Goal: Task Accomplishment & Management: Manage account settings

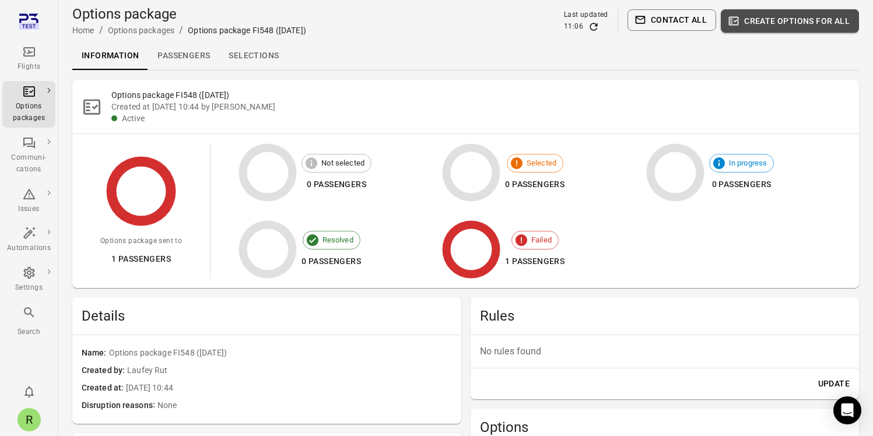
click at [838, 22] on button "Create options for all" at bounding box center [790, 20] width 138 height 23
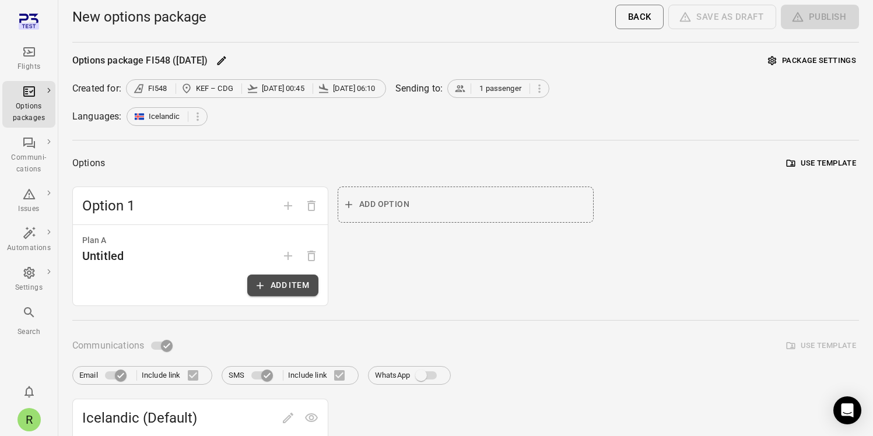
click at [290, 286] on button "Add item" at bounding box center [282, 286] width 71 height 22
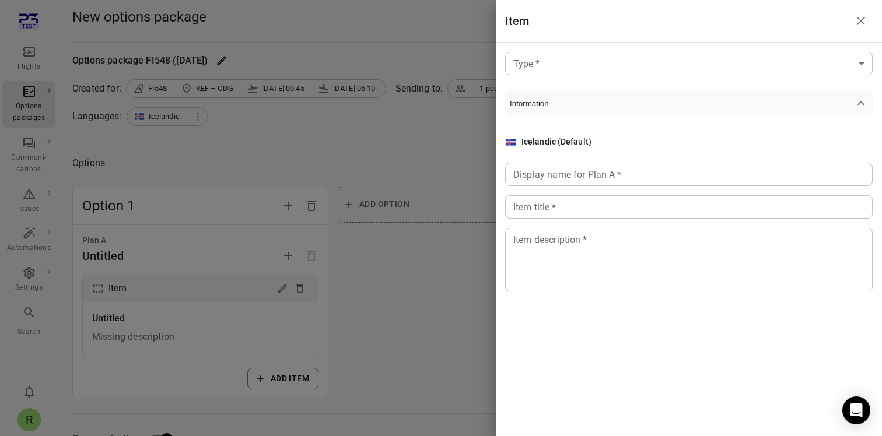
click at [549, 178] on input "Display name for Plan A   *" at bounding box center [689, 174] width 368 height 23
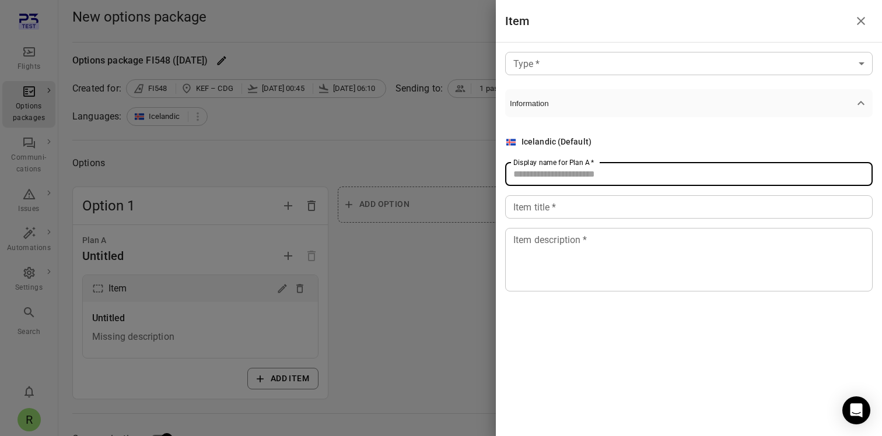
click at [544, 206] on input "Item title   *" at bounding box center [689, 206] width 368 height 23
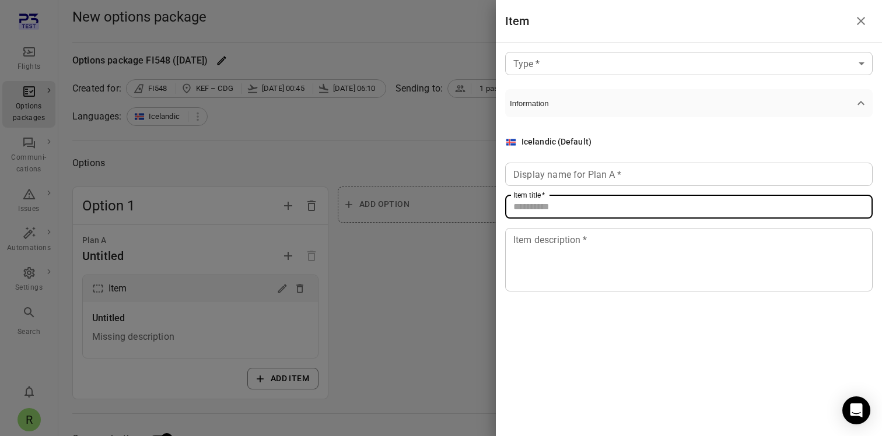
click at [537, 236] on textarea "Item description   *" at bounding box center [688, 260] width 351 height 54
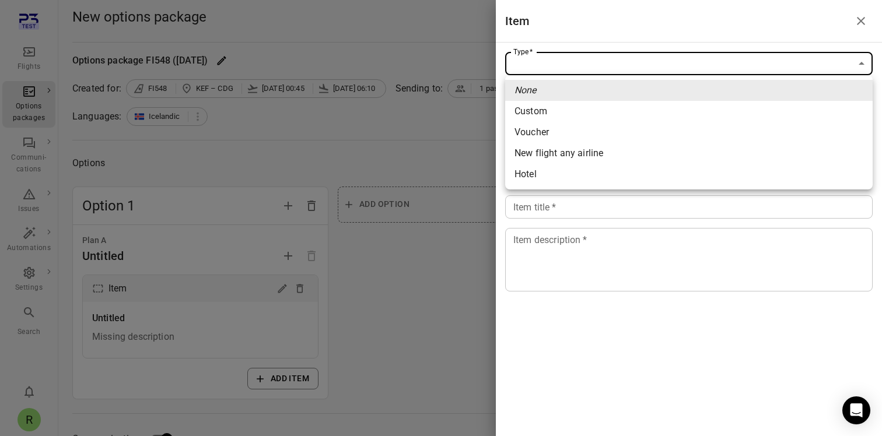
click at [543, 176] on span "Hotel" at bounding box center [689, 174] width 349 height 14
type input "*****"
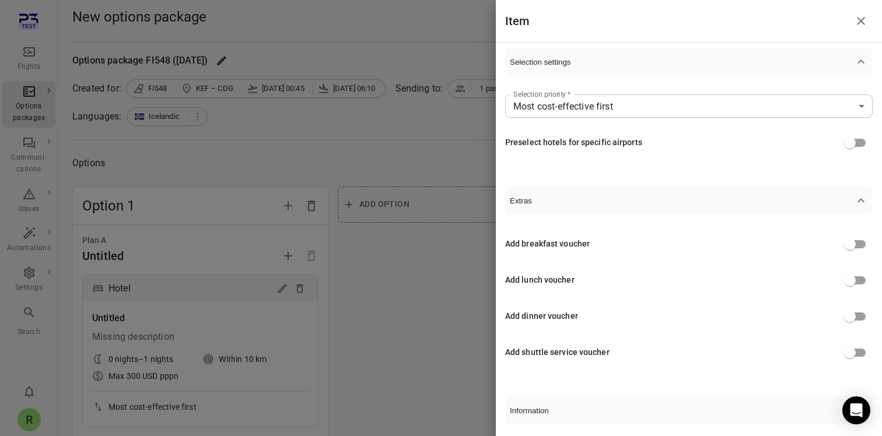
scroll to position [312, 0]
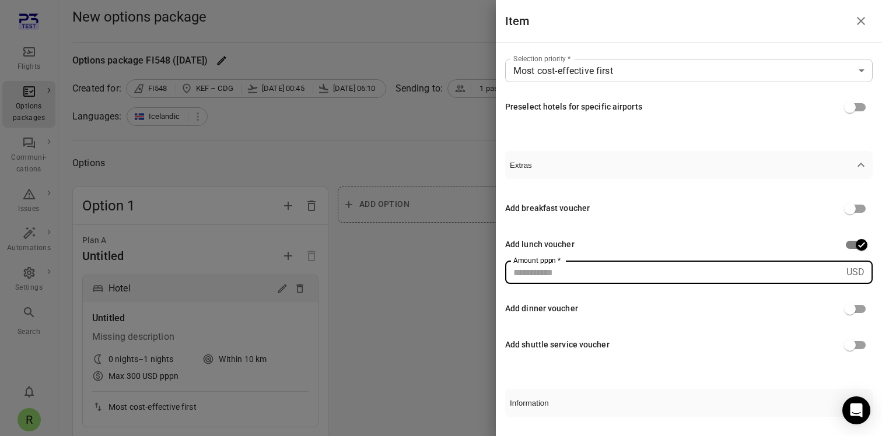
click at [799, 275] on input "Amount pppn   *" at bounding box center [673, 272] width 337 height 23
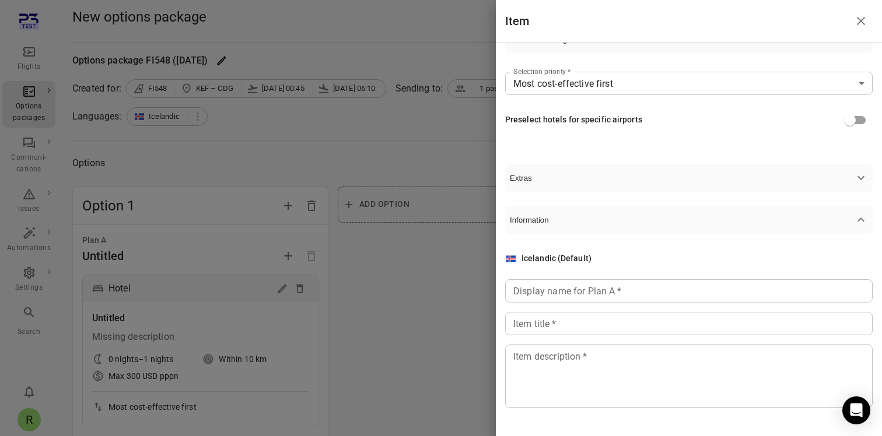
scroll to position [299, 0]
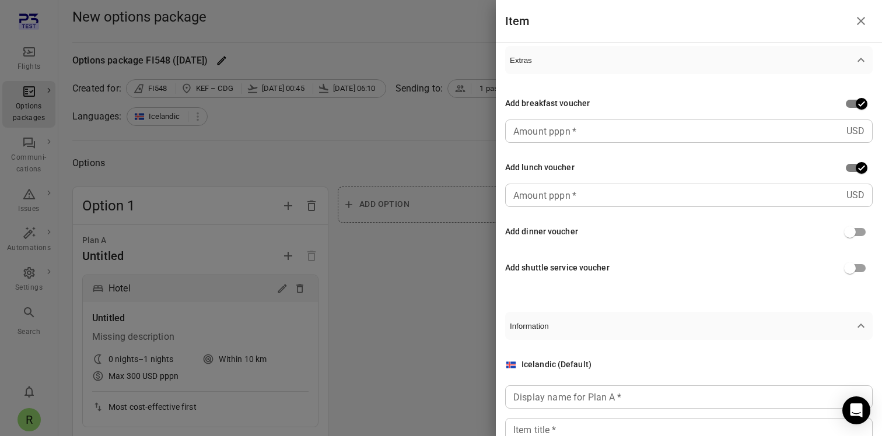
scroll to position [374, 0]
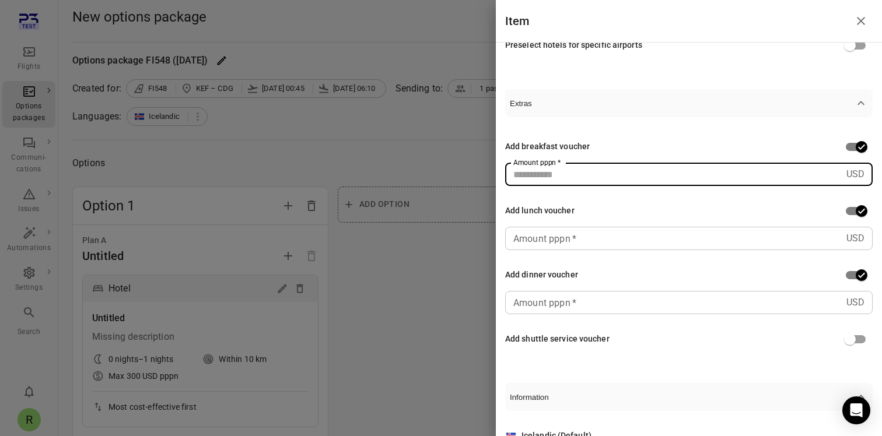
click at [608, 179] on input "Amount pppn   *" at bounding box center [673, 174] width 337 height 23
type input "**"
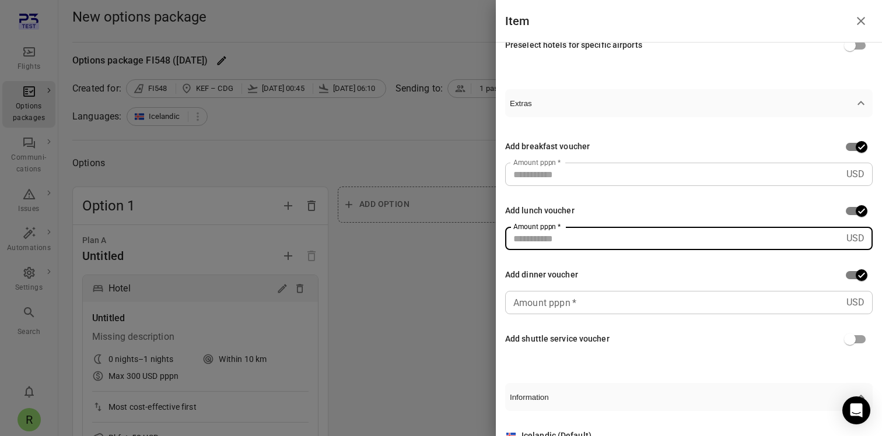
click at [593, 236] on input "Amount pppn   *" at bounding box center [673, 238] width 337 height 23
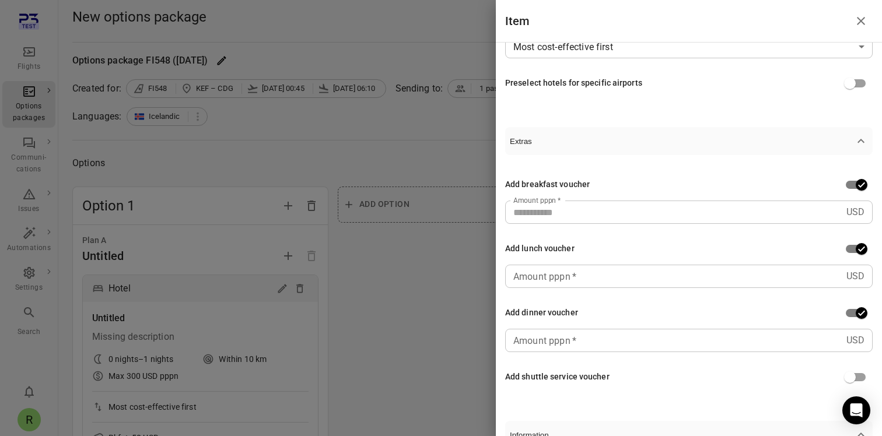
scroll to position [342, 0]
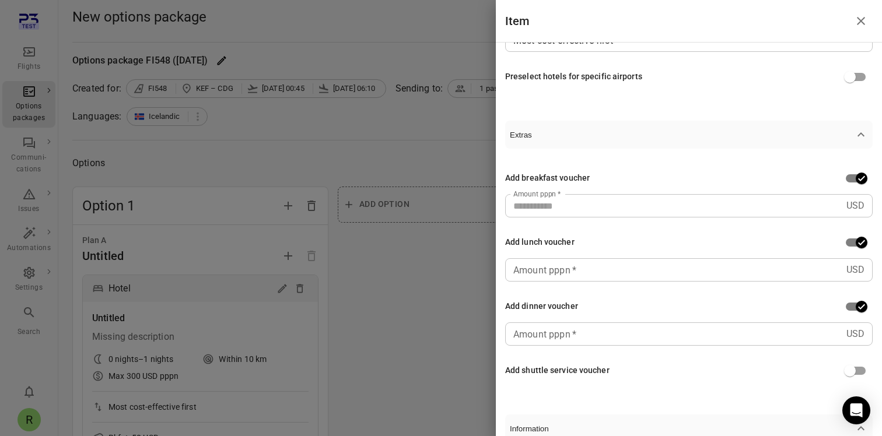
click at [586, 88] on div "Add lunch voucher" at bounding box center [689, 77] width 368 height 22
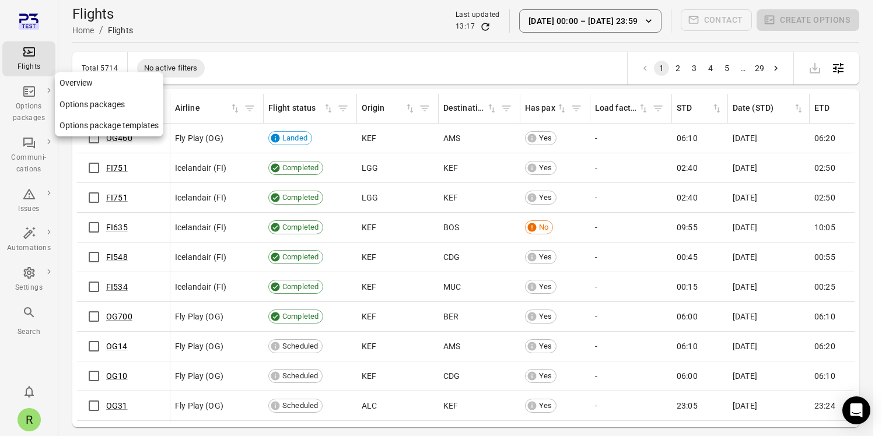
click at [40, 108] on div "Options packages" at bounding box center [29, 112] width 44 height 23
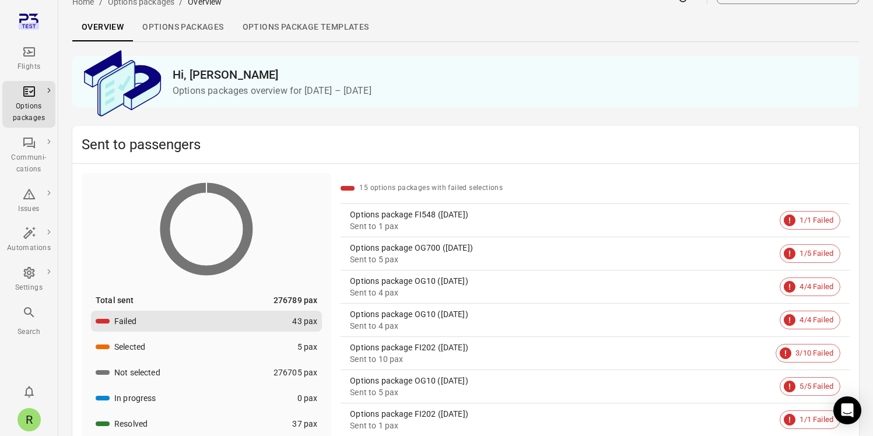
scroll to position [26, 0]
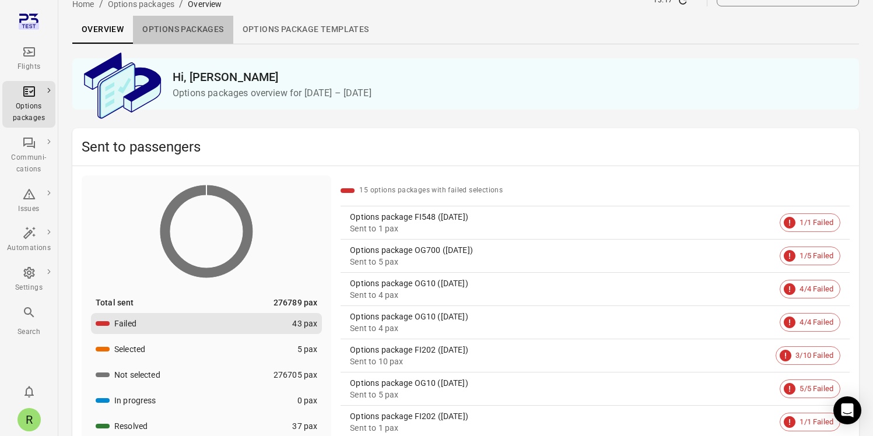
click at [214, 33] on link "Options packages" at bounding box center [183, 30] width 100 height 28
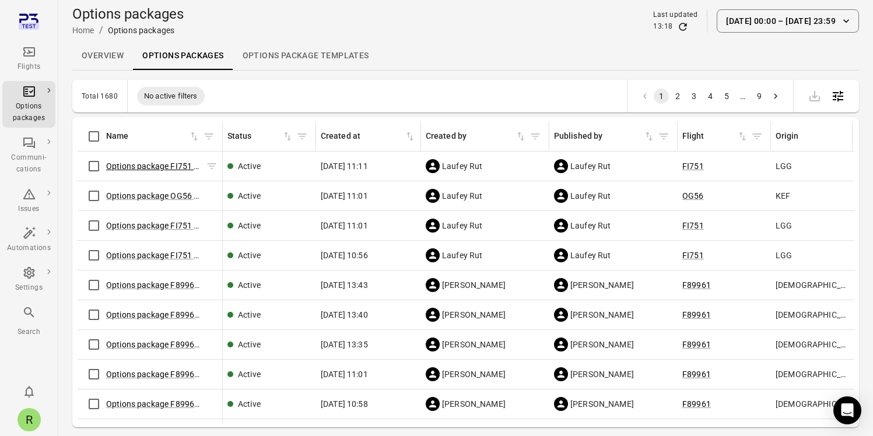
click at [176, 168] on link "Options package FI751 ([DATE])" at bounding box center [165, 166] width 118 height 9
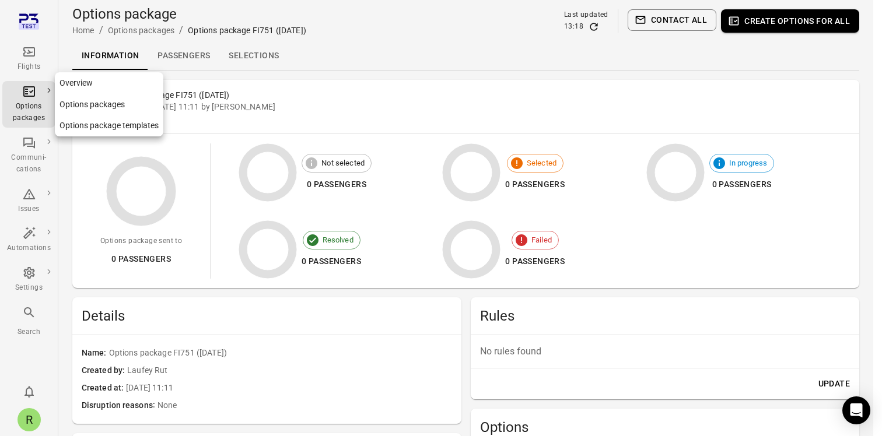
click at [68, 90] on link "Overview" at bounding box center [109, 83] width 109 height 22
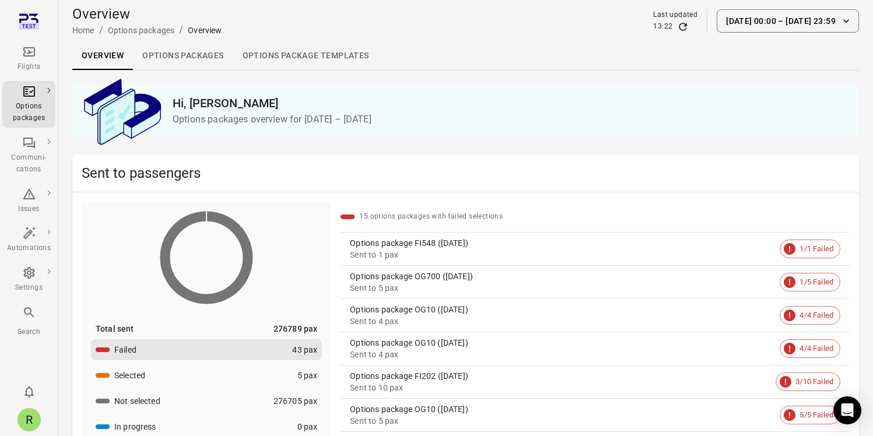
click at [421, 250] on div "Sent to 1 pax" at bounding box center [562, 255] width 425 height 12
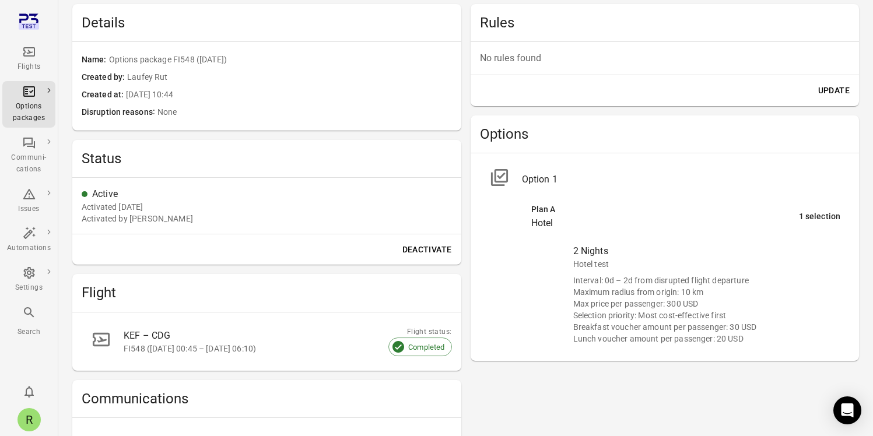
scroll to position [303, 0]
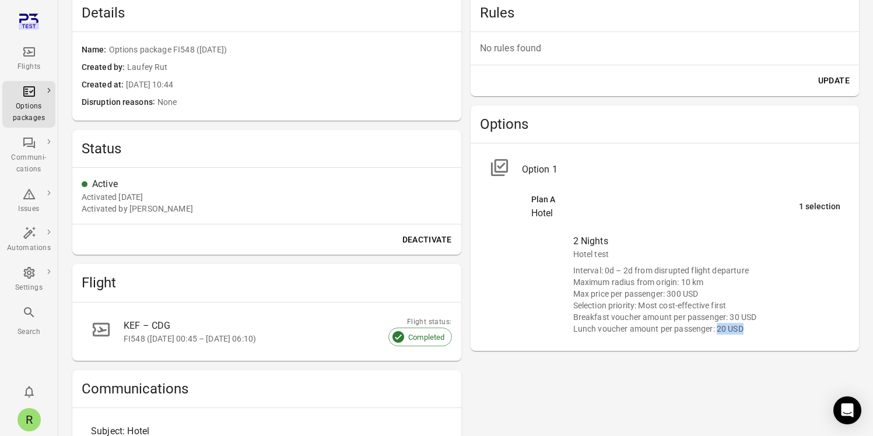
drag, startPoint x: 747, startPoint y: 328, endPoint x: 718, endPoint y: 330, distance: 28.7
click at [718, 330] on div "Lunch voucher amount per passenger: 20 USD" at bounding box center [707, 329] width 268 height 12
click at [578, 194] on div "Plan A" at bounding box center [665, 200] width 268 height 13
drag, startPoint x: 498, startPoint y: 167, endPoint x: 608, endPoint y: 173, distance: 110.4
click at [498, 167] on icon at bounding box center [499, 168] width 20 height 20
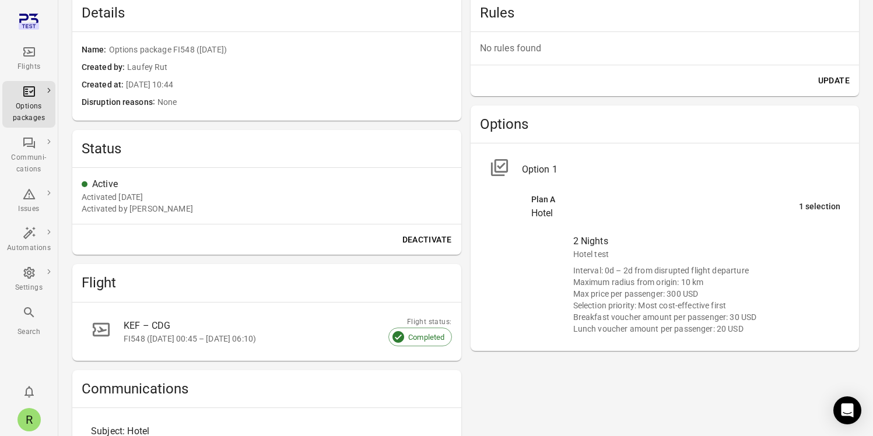
drag, startPoint x: 674, startPoint y: 172, endPoint x: 692, endPoint y: 227, distance: 57.7
click at [678, 181] on li "Option 1" at bounding box center [665, 170] width 370 height 34
click at [692, 228] on li "2 Nights Hotel test Interval: 0d – 2d from disrupted flight departure Maximum r…" at bounding box center [707, 285] width 286 height 114
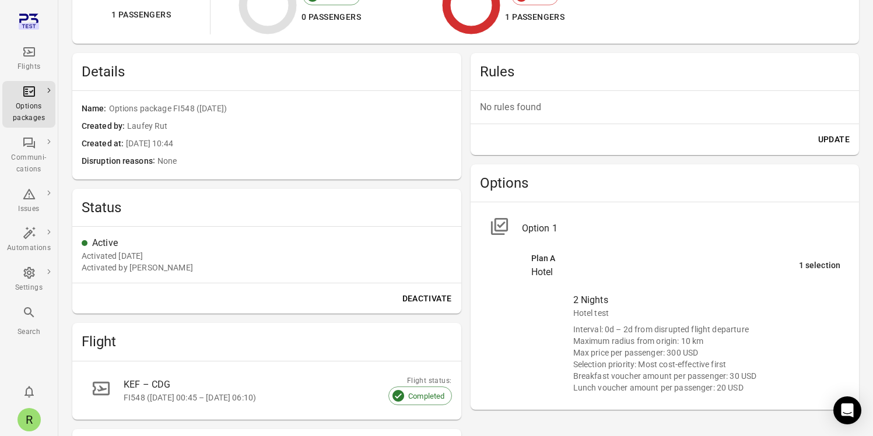
scroll to position [246, 0]
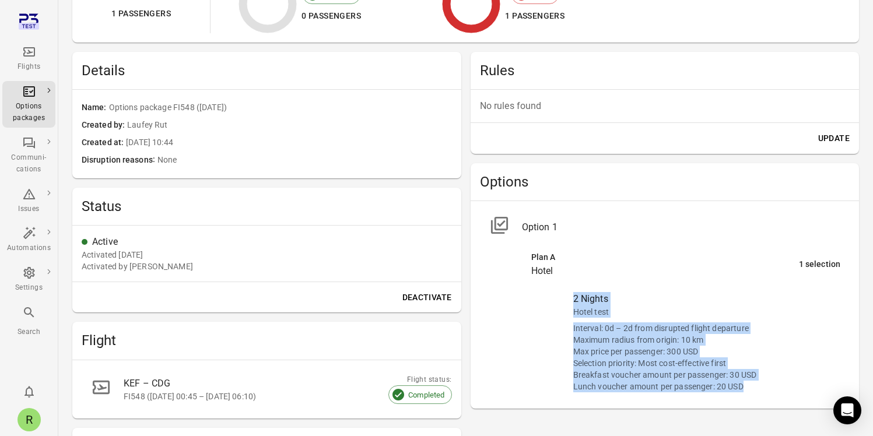
drag, startPoint x: 744, startPoint y: 386, endPoint x: 572, endPoint y: 299, distance: 193.6
click at [572, 299] on li "2 Nights Hotel test Interval: 0d – 2d from disrupted flight departure Maximum r…" at bounding box center [707, 342] width 286 height 114
copy div "2 Nights Hotel test Interval: 0d – 2d from disrupted flight departure Maximum r…"
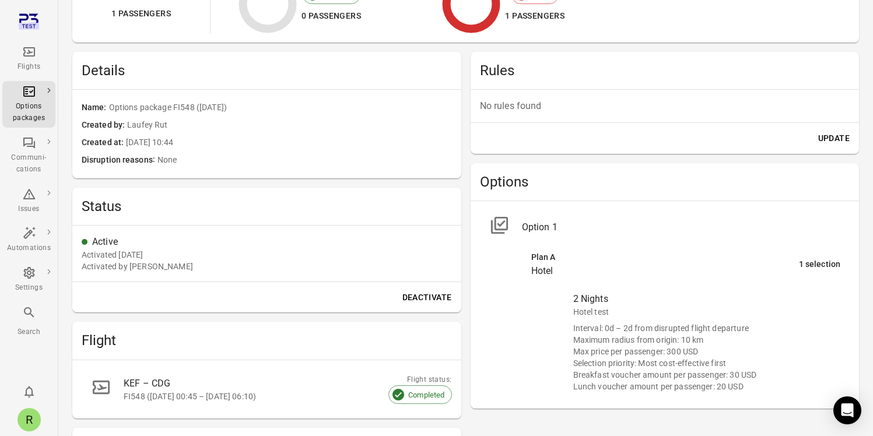
click at [671, 279] on li "Plan A Hotel 1 selection" at bounding box center [686, 264] width 328 height 41
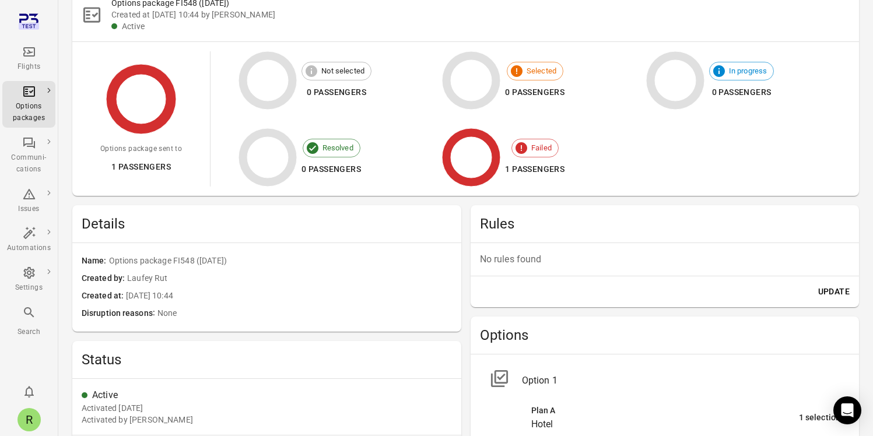
scroll to position [0, 0]
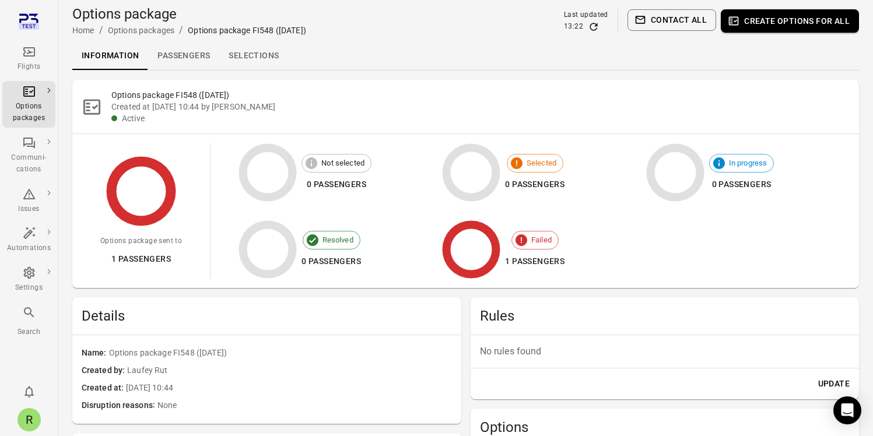
click at [115, 352] on span "Options package FI548 ([DATE])" at bounding box center [280, 353] width 343 height 13
drag, startPoint x: 194, startPoint y: 352, endPoint x: 344, endPoint y: 354, distance: 150.5
click at [344, 354] on span "Options package FI548 ([DATE])" at bounding box center [280, 353] width 343 height 13
copy span "Options package FI548 ([DATE])"
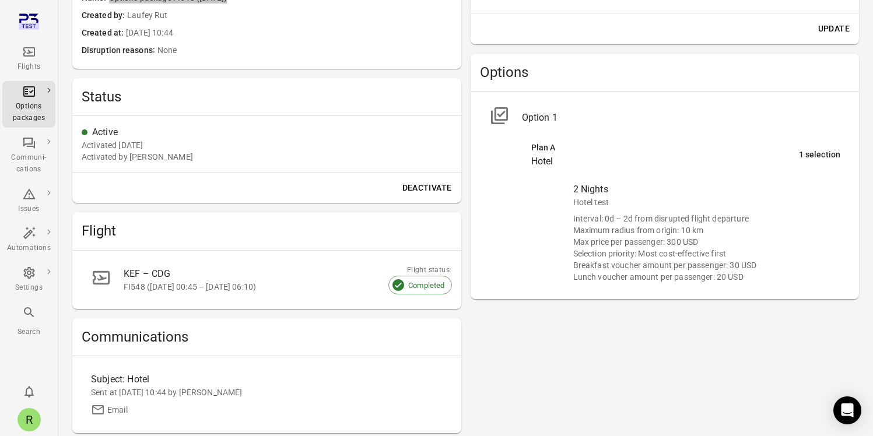
scroll to position [376, 0]
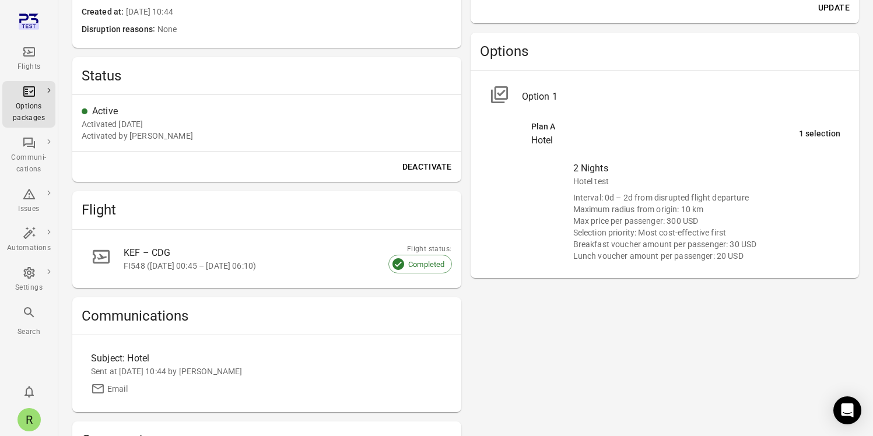
click at [246, 263] on div "FI548 ([DATE] 00:45 – [DATE] 06:10)" at bounding box center [274, 266] width 300 height 12
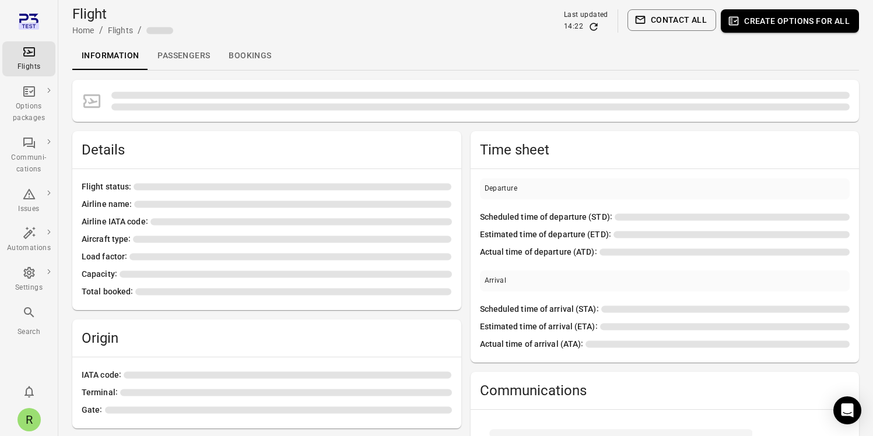
click at [247, 263] on span at bounding box center [291, 257] width 322 height 13
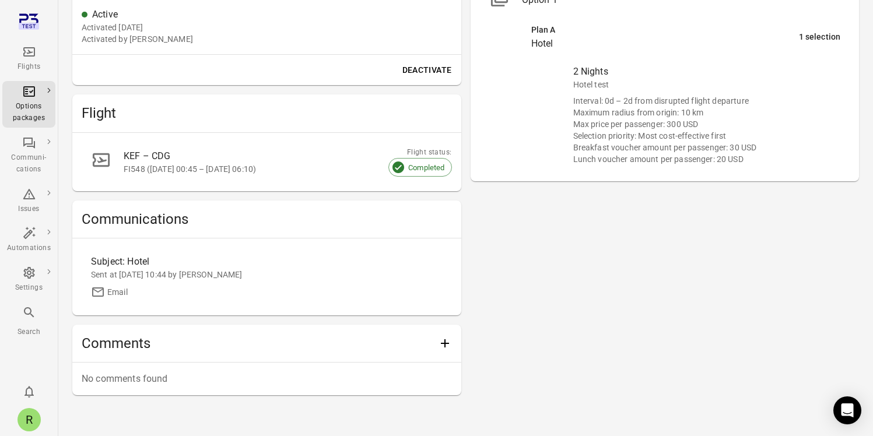
scroll to position [475, 0]
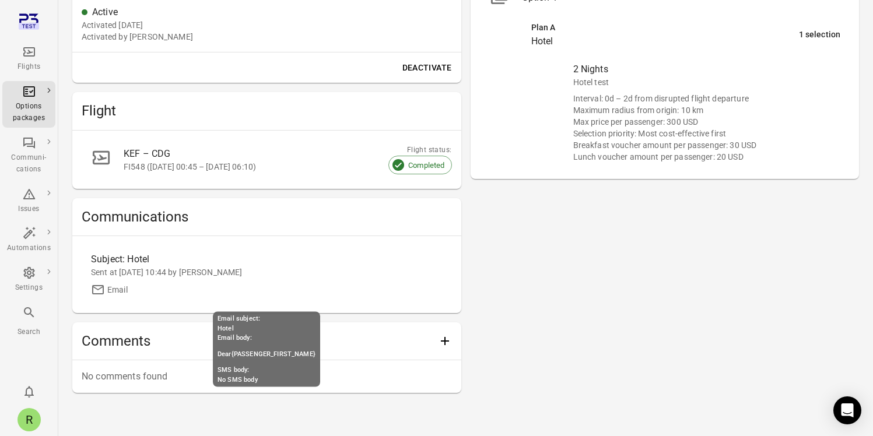
click at [173, 271] on div "Sent at [DATE] 10:44 by [PERSON_NAME]" at bounding box center [267, 273] width 352 height 12
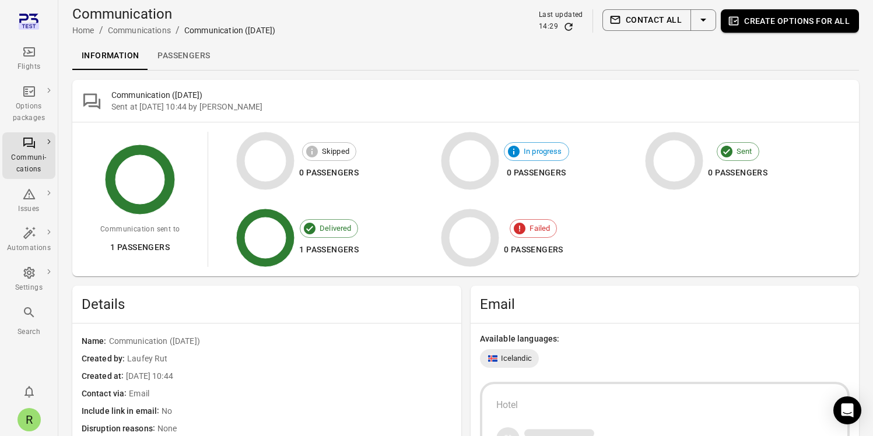
drag, startPoint x: 264, startPoint y: 110, endPoint x: 109, endPoint y: 108, distance: 155.2
click at [109, 108] on div "Communication (16 Jun) Sent at 16 Jun 2025 10:44 by Laufey Rut" at bounding box center [465, 101] width 787 height 42
copy div "Sent at [DATE] 10:44 by [PERSON_NAME]"
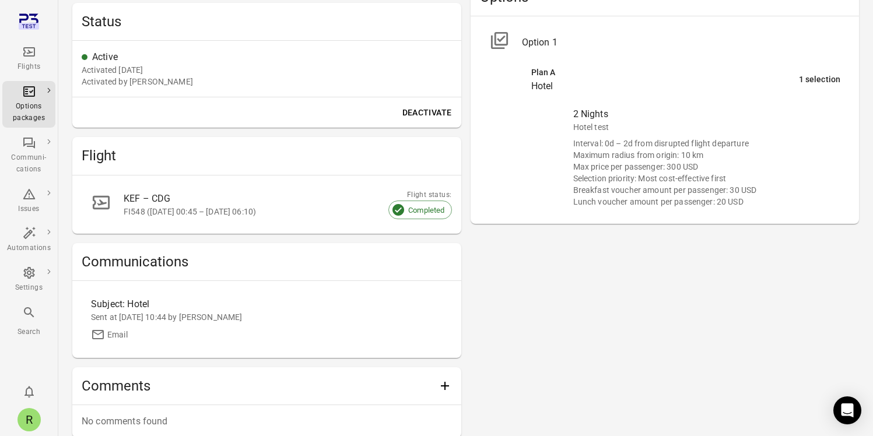
scroll to position [366, 0]
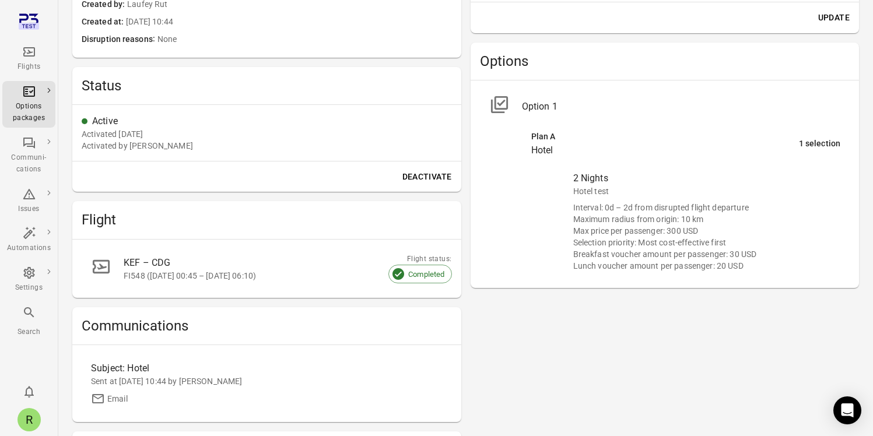
click at [659, 180] on div "2 Nights" at bounding box center [707, 179] width 268 height 14
drag, startPoint x: 629, startPoint y: 212, endPoint x: 601, endPoint y: 167, distance: 52.8
click at [629, 211] on div "Interval: 0d – 2d from disrupted flight departure" at bounding box center [707, 208] width 268 height 12
click at [539, 124] on li "Plan A Hotel 1 selection" at bounding box center [686, 144] width 328 height 41
drag, startPoint x: 514, startPoint y: 105, endPoint x: 501, endPoint y: 106, distance: 12.9
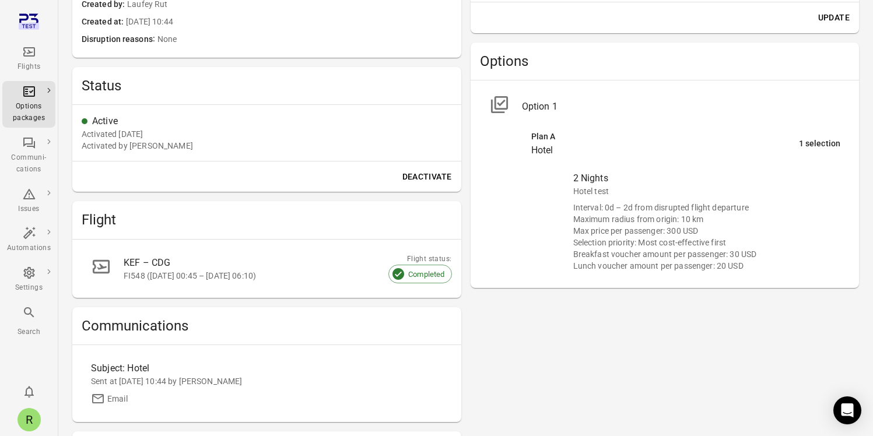
click at [513, 106] on div at bounding box center [505, 107] width 33 height 25
click at [501, 106] on icon at bounding box center [499, 105] width 20 height 20
click at [624, 202] on div "Interval: 0d – 2d from disrupted flight departure" at bounding box center [707, 208] width 268 height 12
drag, startPoint x: 563, startPoint y: 192, endPoint x: 565, endPoint y: 186, distance: 6.8
click at [563, 191] on ul "2 Nights Hotel test Interval: 0d – 2d from disrupted flight departure Maximum r…" at bounding box center [686, 222] width 328 height 114
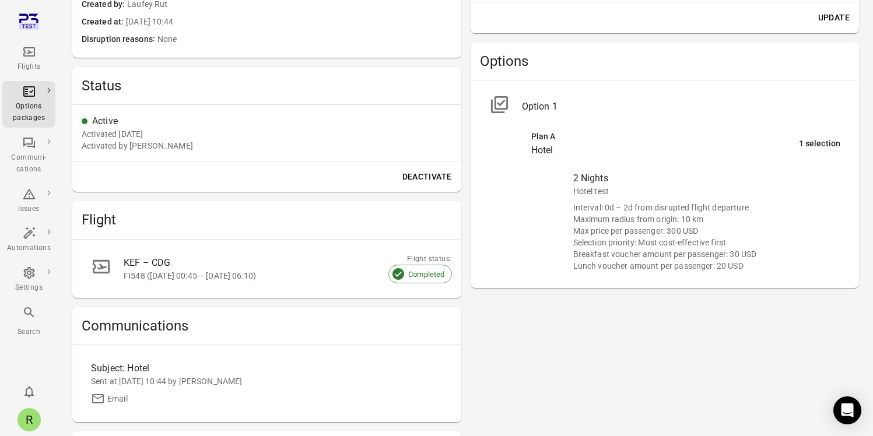
click at [795, 141] on div "Plan A" at bounding box center [665, 137] width 268 height 13
click at [810, 144] on div "1 selection" at bounding box center [819, 144] width 41 height 13
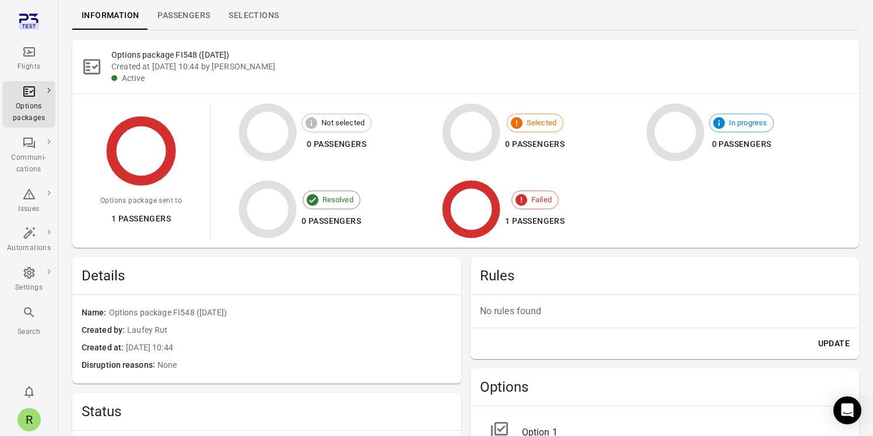
scroll to position [0, 0]
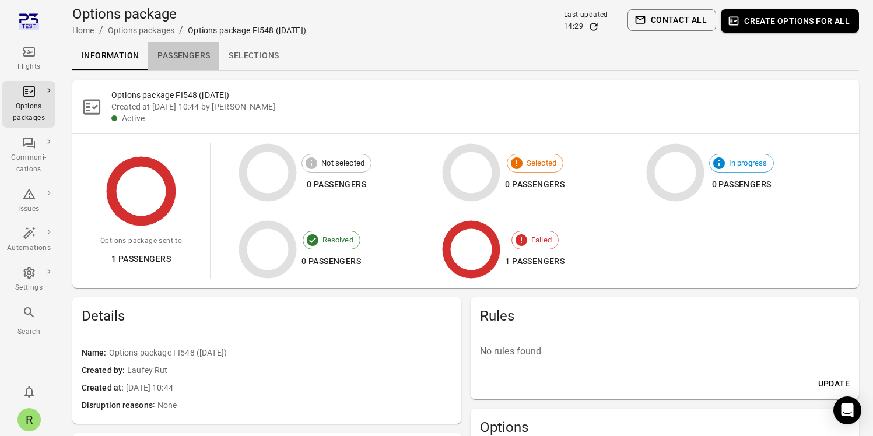
click at [178, 55] on link "Passengers" at bounding box center [183, 56] width 71 height 28
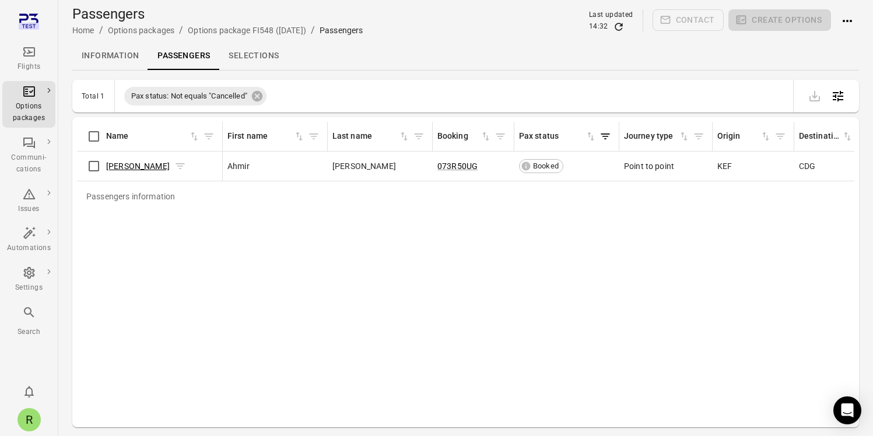
click at [132, 166] on link "Ahmir Hogan" at bounding box center [138, 166] width 64 height 9
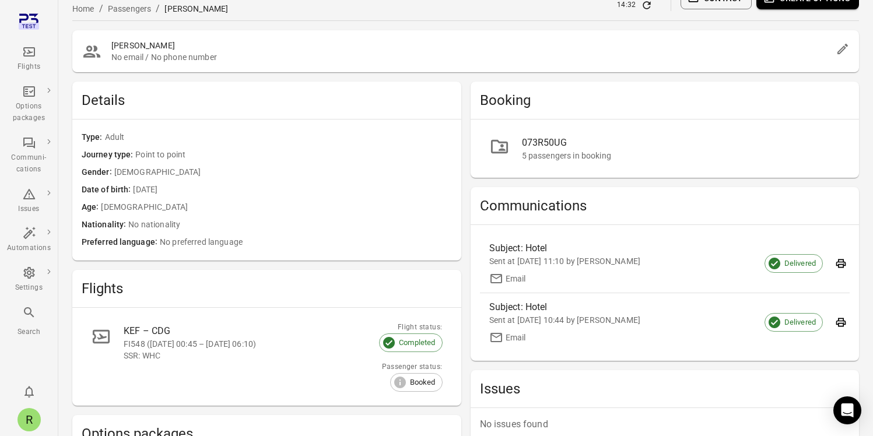
scroll to position [183, 0]
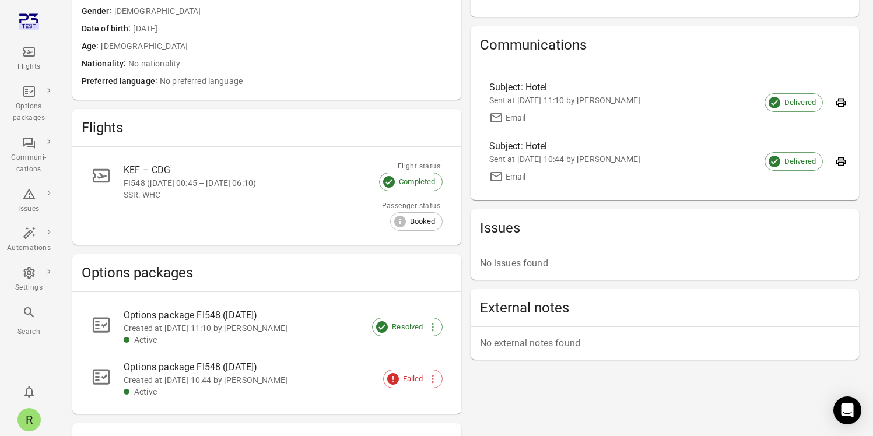
click at [213, 317] on div "Options package FI548 ([DATE])" at bounding box center [274, 316] width 300 height 14
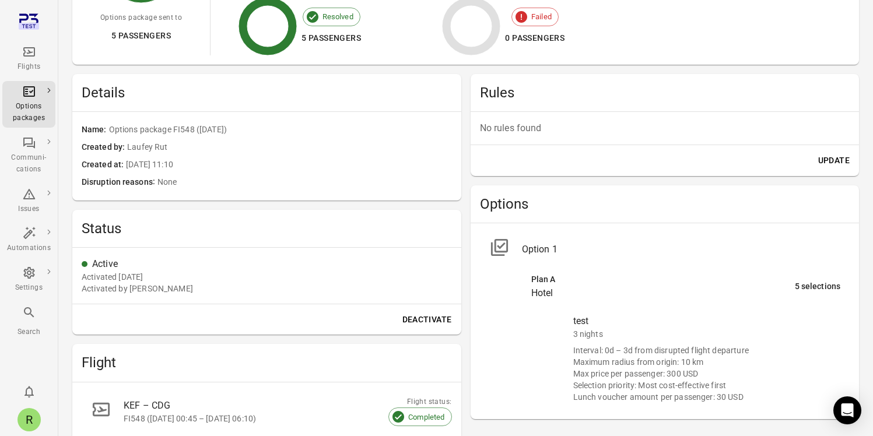
scroll to position [312, 0]
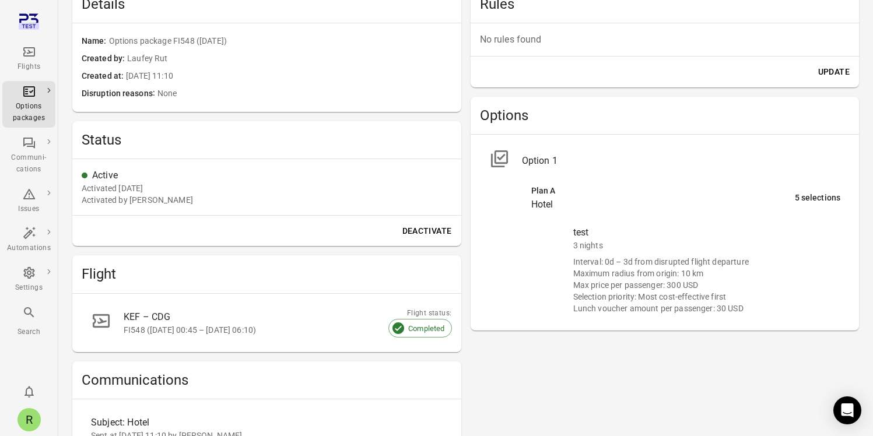
click at [590, 288] on div "Max price per passenger: 300 USD" at bounding box center [707, 285] width 268 height 12
click at [610, 238] on div "test" at bounding box center [707, 233] width 268 height 14
click at [769, 186] on div "Plan A" at bounding box center [663, 191] width 264 height 13
click at [783, 183] on li "Plan A Hotel 5 selections" at bounding box center [686, 198] width 328 height 41
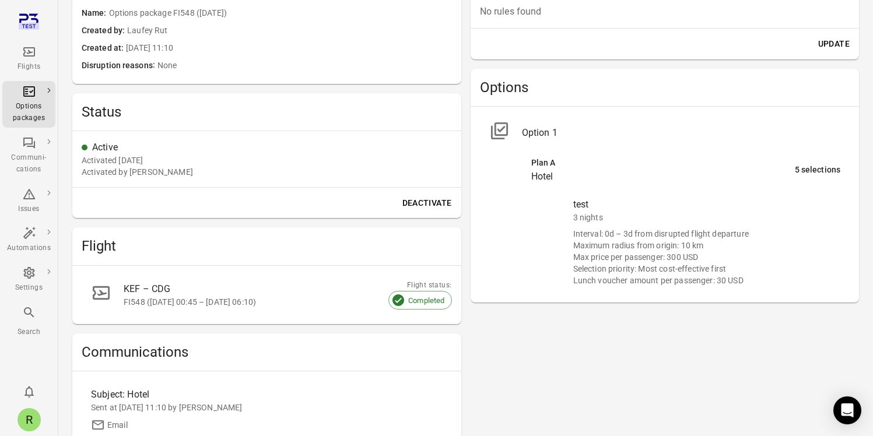
scroll to position [497, 0]
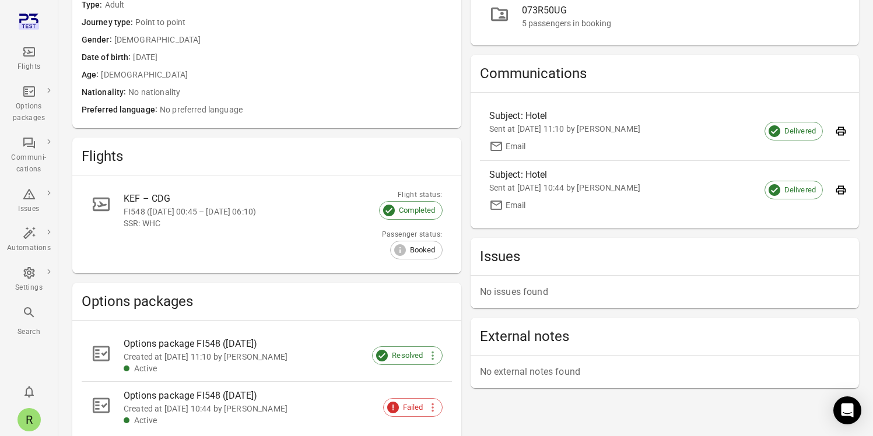
scroll to position [145, 0]
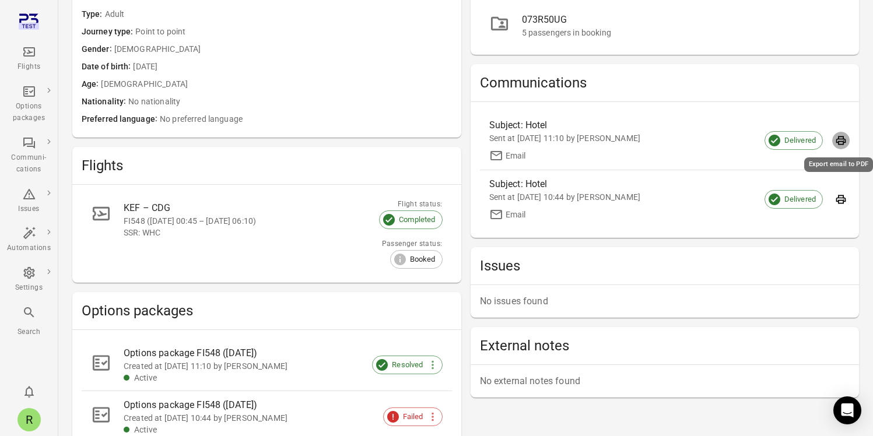
click at [839, 144] on icon "Export email to PDF" at bounding box center [842, 141] width 10 height 9
click at [261, 361] on div "Created at 16 Jun 2025 11:10 by Laufey Rut" at bounding box center [274, 367] width 300 height 12
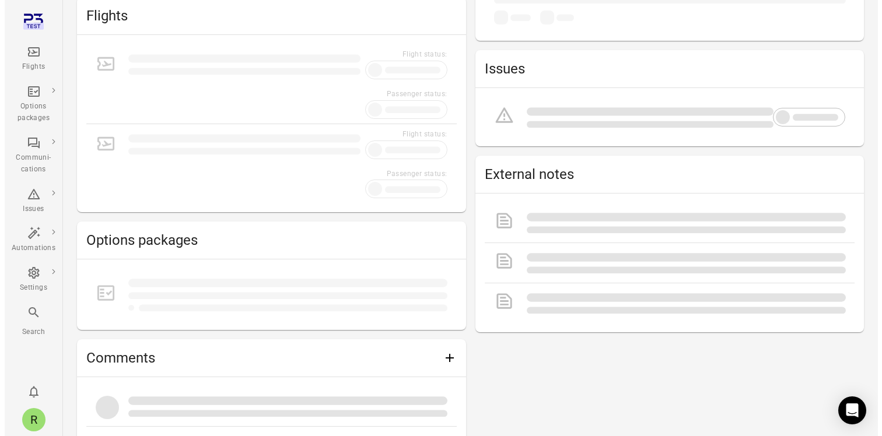
scroll to position [145, 0]
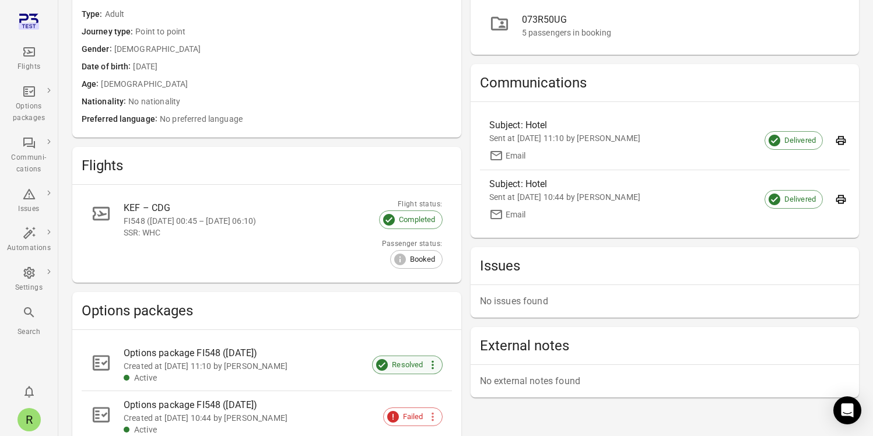
click at [433, 368] on icon at bounding box center [433, 365] width 2 height 9
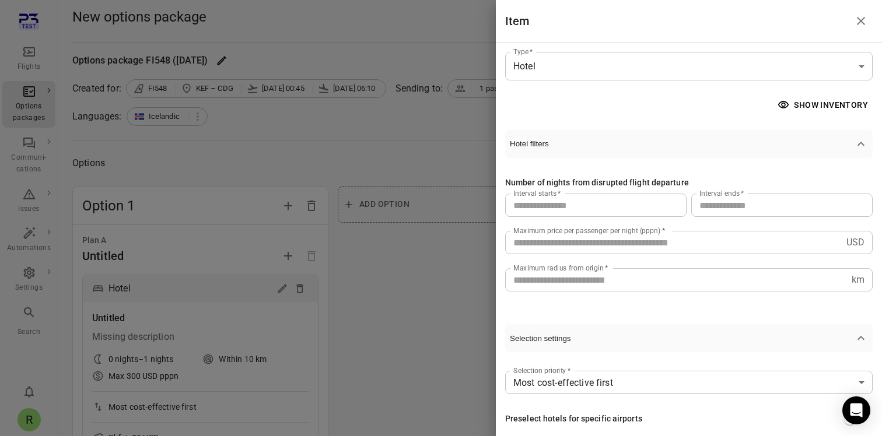
scroll to position [342, 0]
